Goal: Task Accomplishment & Management: Use online tool/utility

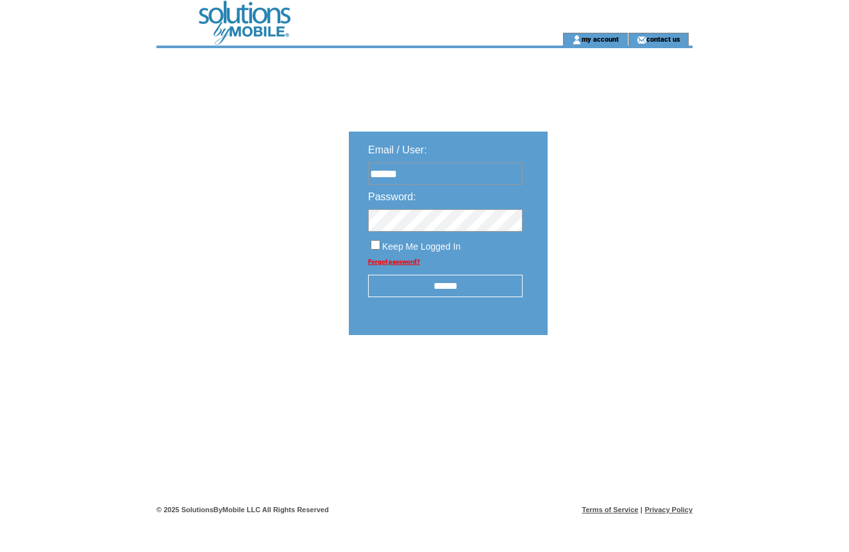
click at [427, 290] on input "******" at bounding box center [445, 285] width 155 height 22
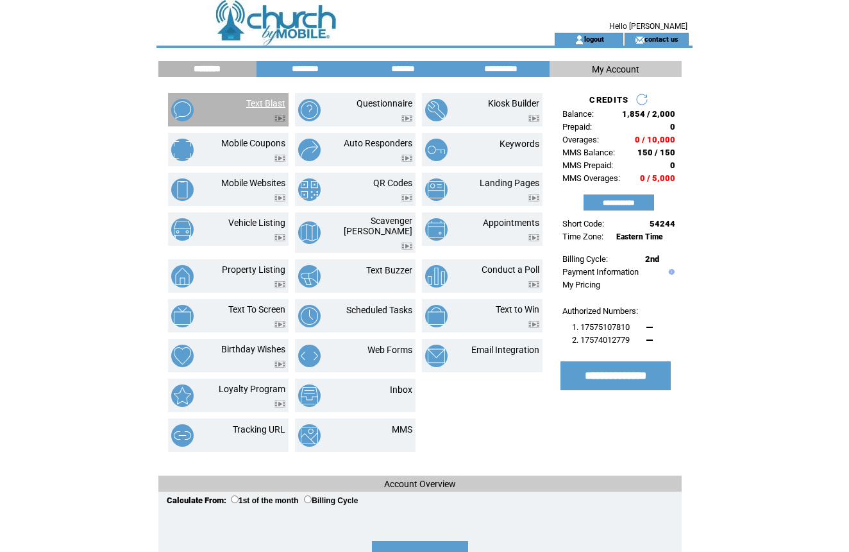
click at [271, 105] on link "Text Blast" at bounding box center [265, 103] width 39 height 10
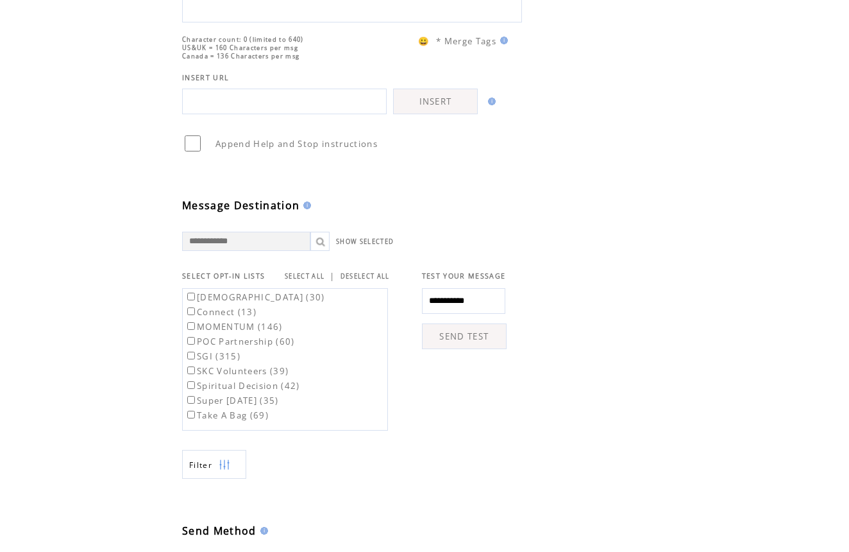
scroll to position [189, 0]
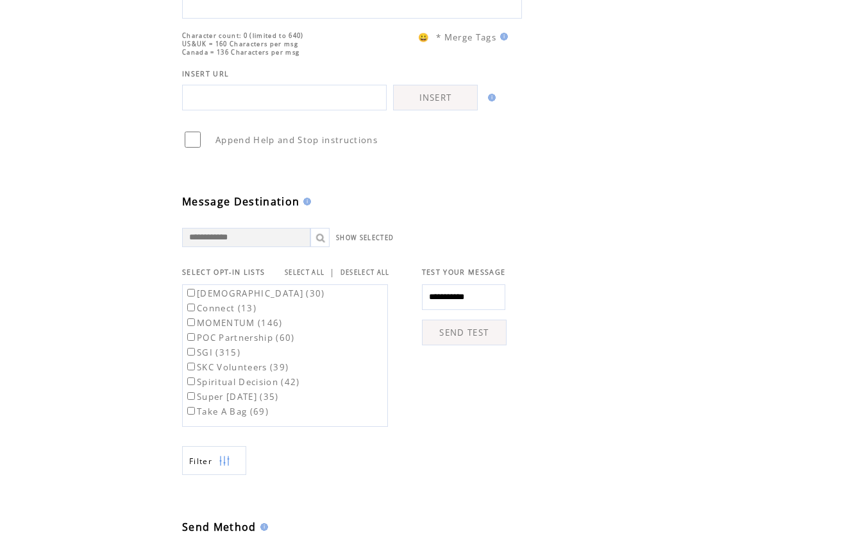
click at [214, 417] on label "Take A Bag (69)" at bounding box center [227, 411] width 84 height 12
click at [217, 417] on label "Take A Bag (69)" at bounding box center [227, 411] width 84 height 12
click at [432, 470] on td "Filter" at bounding box center [358, 450] width 353 height 48
click at [215, 417] on label "Take A Bag (69)" at bounding box center [227, 411] width 84 height 12
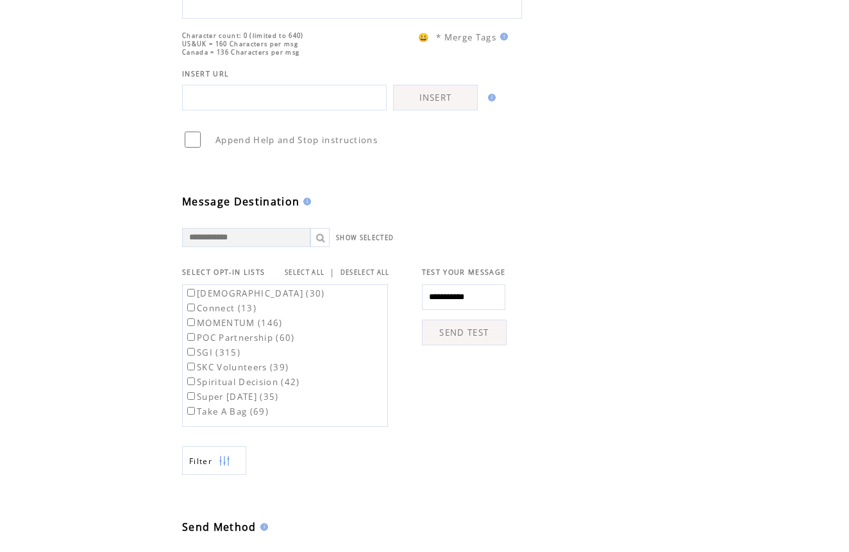
click at [215, 417] on label "Take A Bag (69)" at bounding box center [227, 411] width 84 height 12
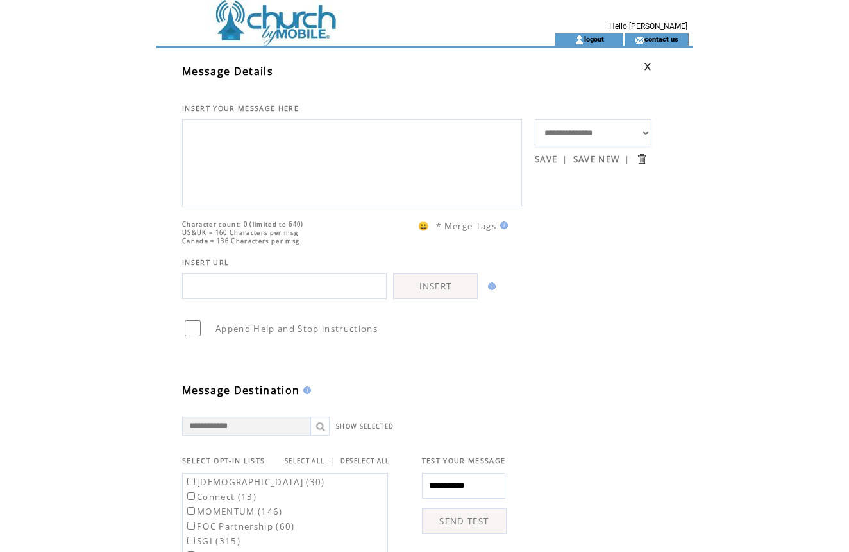
scroll to position [0, 0]
click at [248, 23] on td at bounding box center [332, 16] width 352 height 33
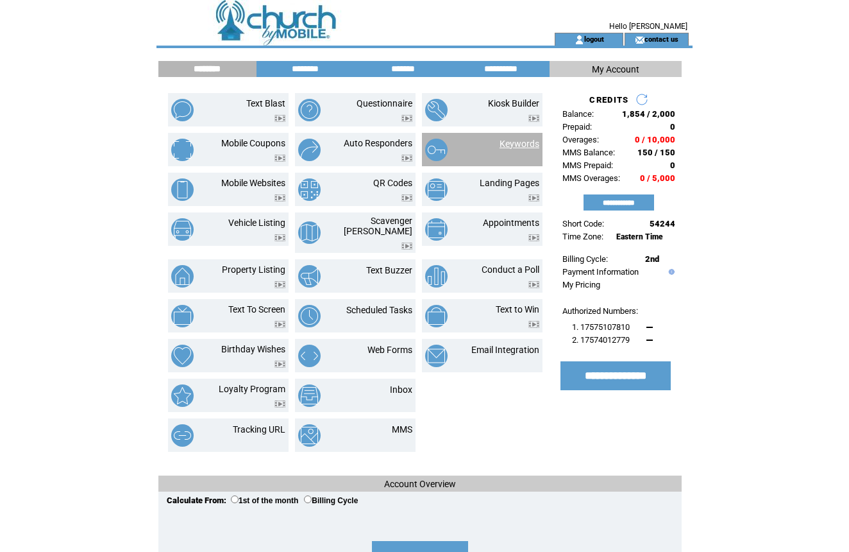
click at [507, 148] on link "Keywords" at bounding box center [520, 144] width 40 height 10
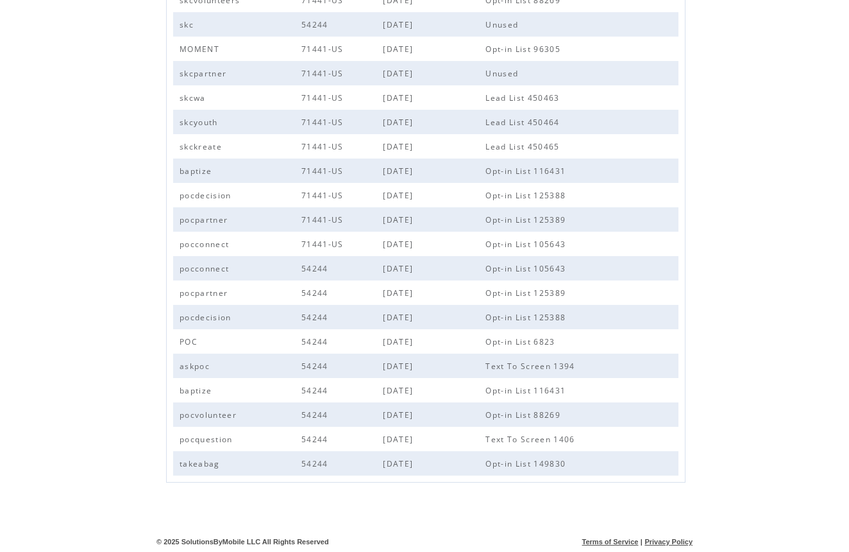
scroll to position [402, 0]
drag, startPoint x: 221, startPoint y: 466, endPoint x: 180, endPoint y: 465, distance: 41.0
click at [180, 465] on tr "takeabag 54244 [DATE] Opt-in List 149830" at bounding box center [425, 463] width 505 height 24
copy tr "takeabag"
click at [212, 466] on span "takeabag" at bounding box center [202, 463] width 44 height 11
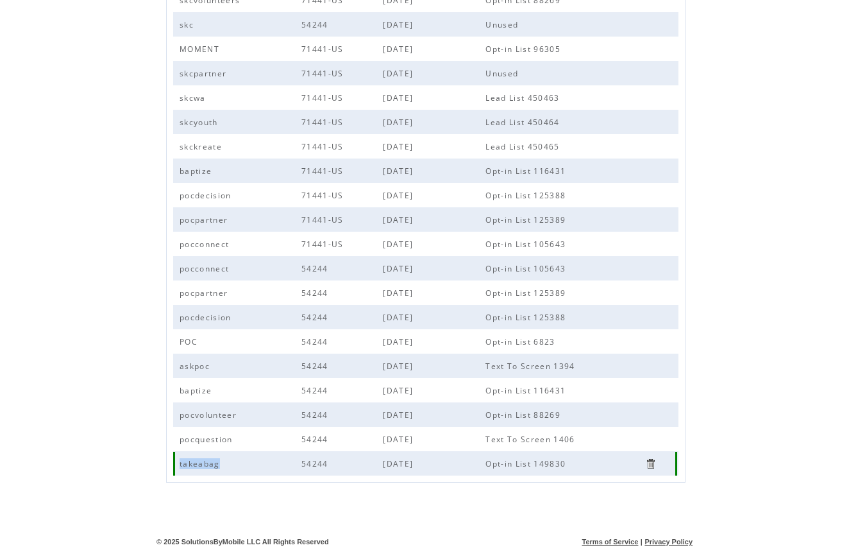
click at [212, 466] on span "takeabag" at bounding box center [202, 463] width 44 height 11
